Goal: Transaction & Acquisition: Purchase product/service

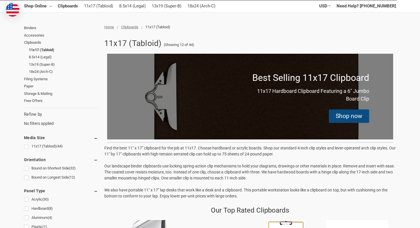
scroll to position [72, 0]
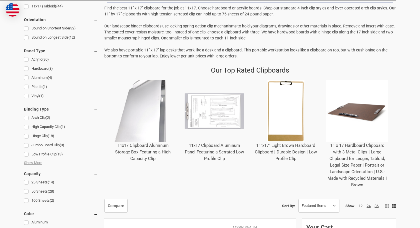
click at [131, 111] on img "11x17 Clipboard Aluminum Storage Box Featuring a High Capacity Clip" at bounding box center [143, 111] width 62 height 62
